Goal: Ask a question

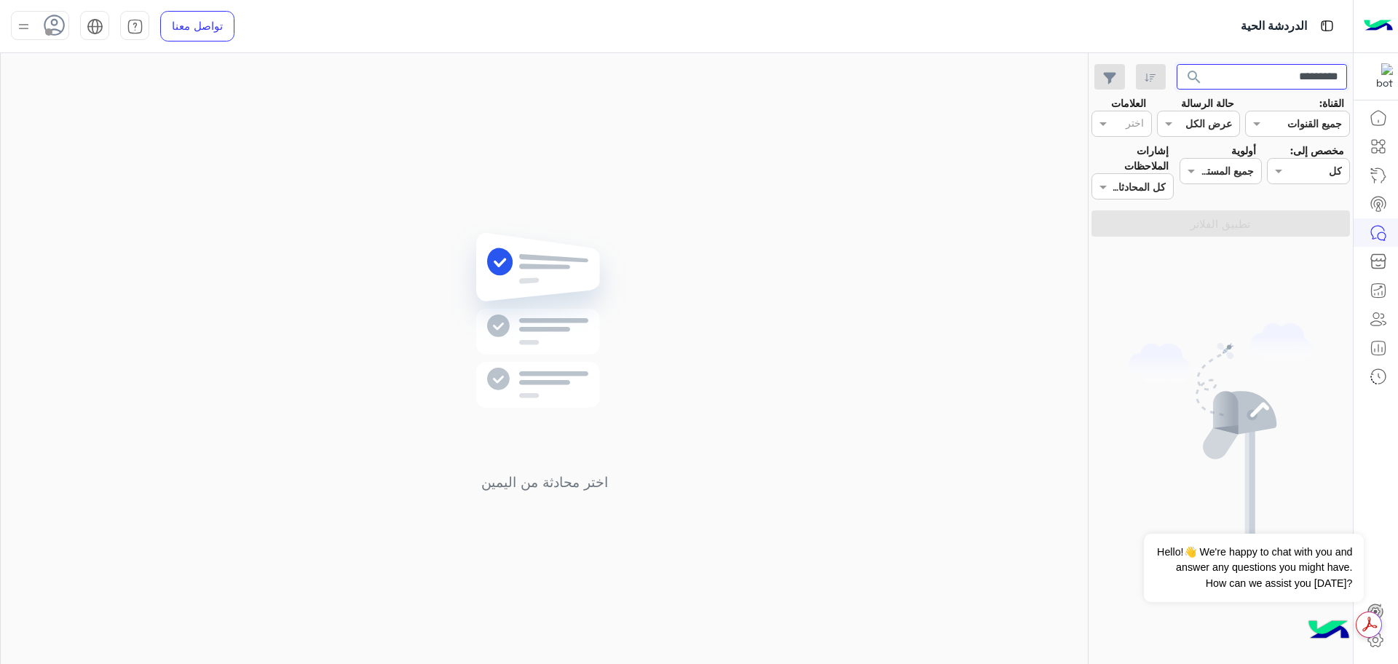
click at [1296, 78] on input "*********" at bounding box center [1262, 77] width 171 height 26
click at [1177, 64] on button "search" at bounding box center [1195, 79] width 36 height 31
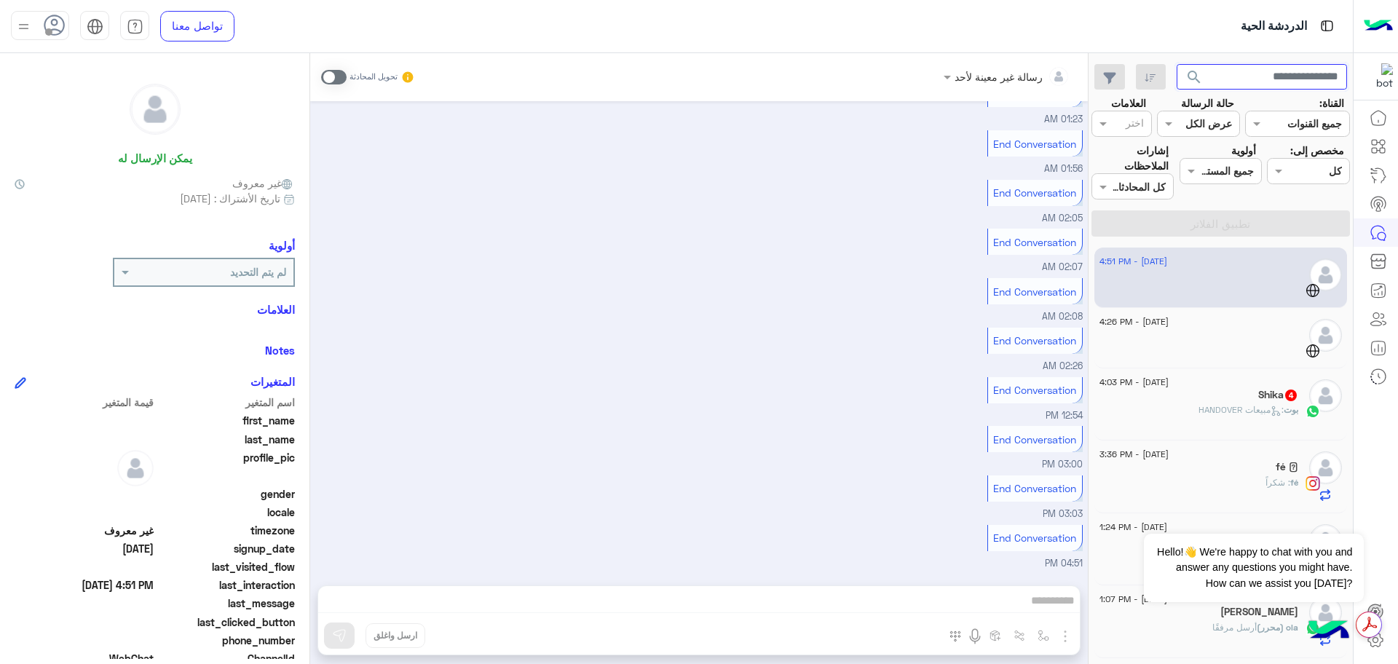
scroll to position [988, 0]
click at [1193, 331] on div at bounding box center [1199, 343] width 199 height 25
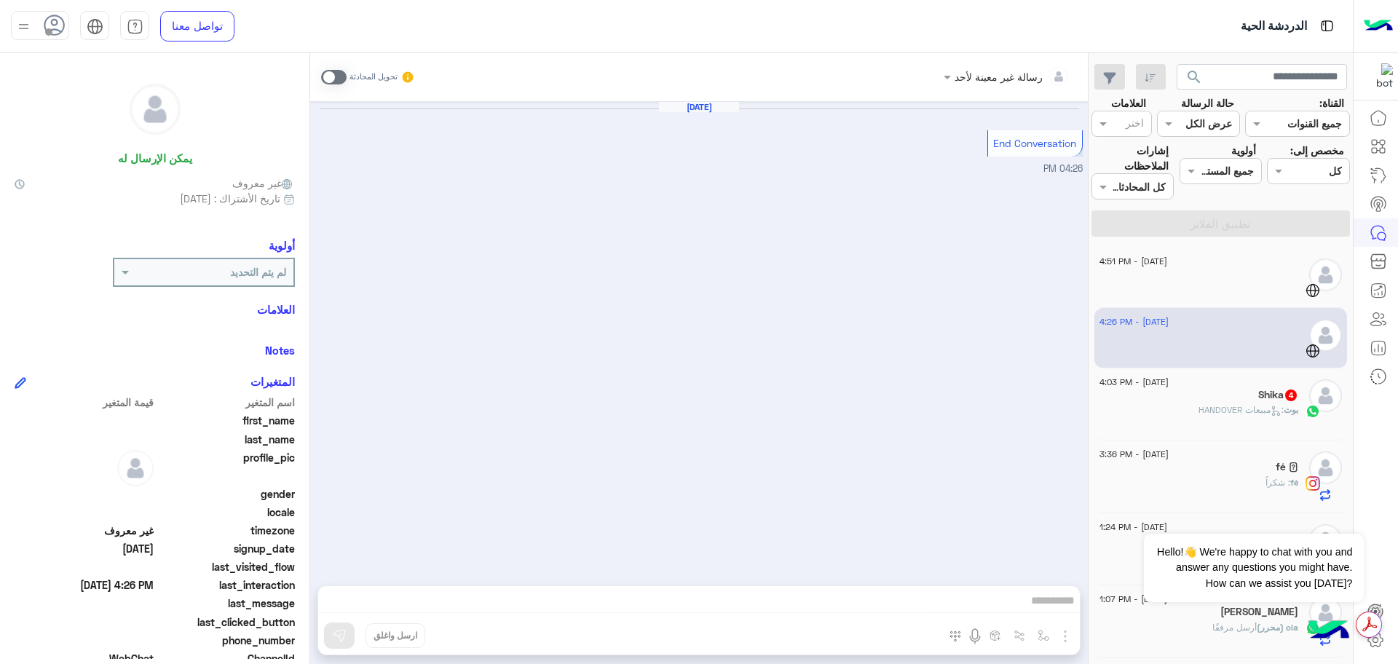
click at [1197, 461] on div "fé 𓂀" at bounding box center [1199, 468] width 199 height 15
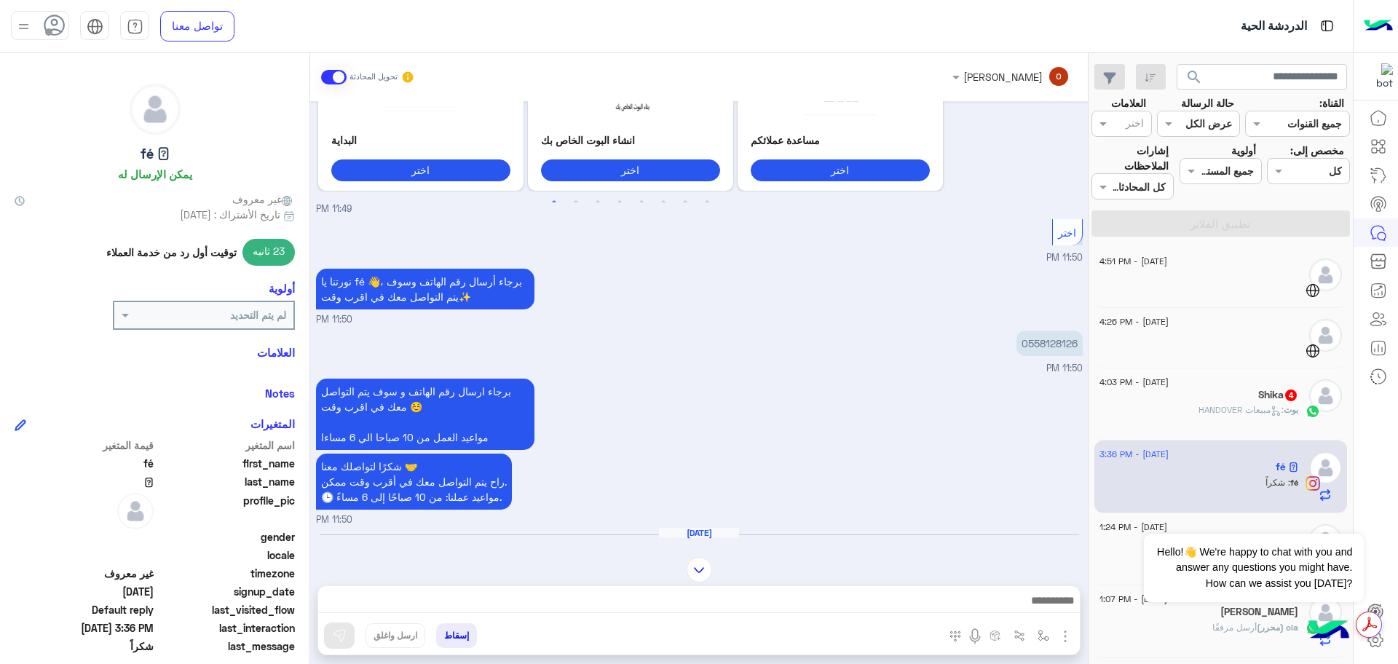
scroll to position [637, 0]
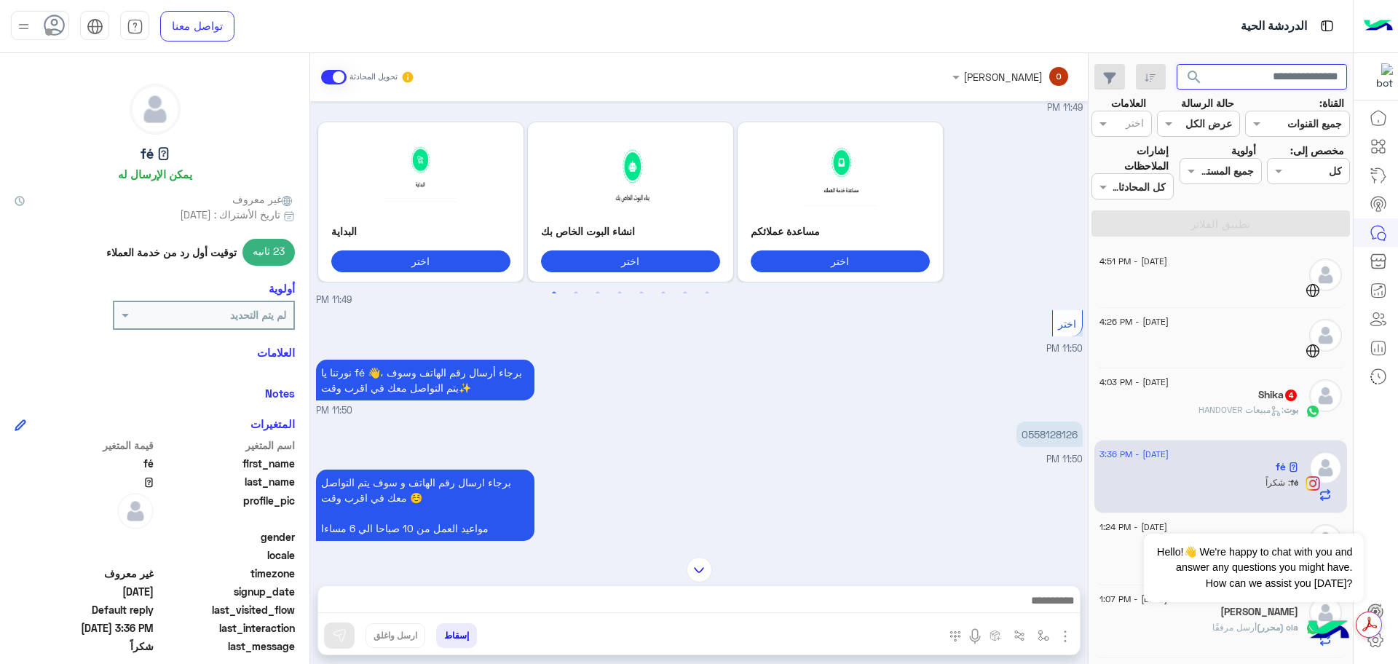
click at [1182, 82] on input "text" at bounding box center [1262, 77] width 171 height 26
drag, startPoint x: 1182, startPoint y: 80, endPoint x: 1075, endPoint y: 445, distance: 380.3
click at [1100, 452] on div "[DATE] - 3:36 PM fé 𓂀 fé : شكراً" at bounding box center [1199, 477] width 199 height 50
